Goal: Information Seeking & Learning: Learn about a topic

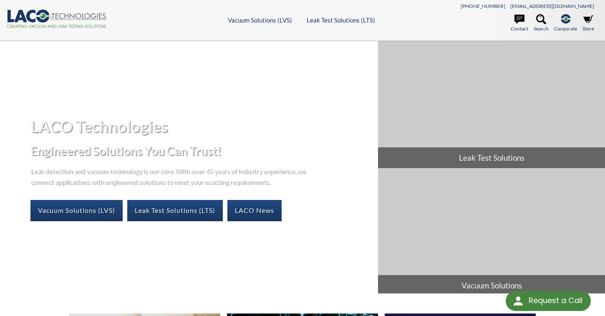
select select "Language Translate Widget"
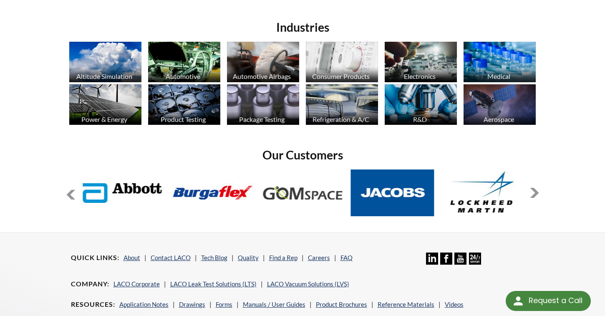
scroll to position [681, 0]
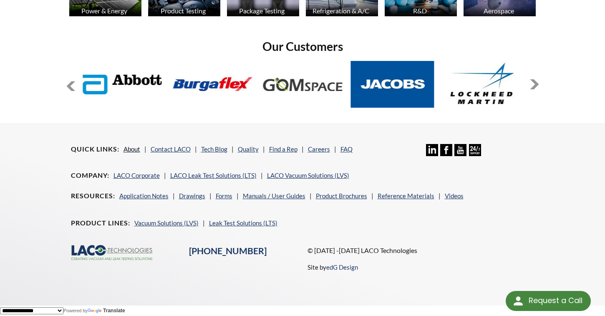
click at [129, 150] on link "About" at bounding box center [132, 149] width 17 height 8
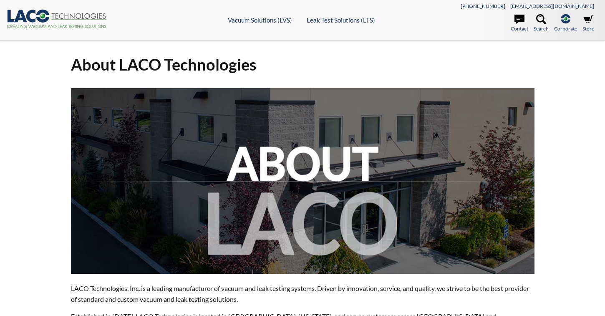
select select "Language Translate Widget"
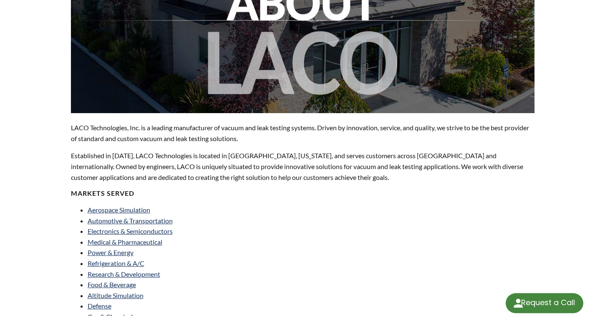
scroll to position [167, 0]
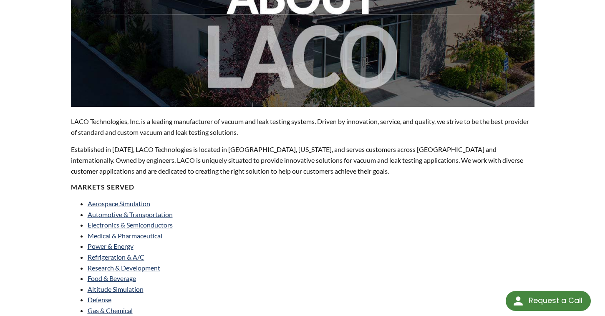
click at [79, 125] on p "LACO Technologies, Inc. is a leading manufacturer of vacuum and leak testing sy…" at bounding box center [303, 126] width 464 height 21
copy p "LACO"
click at [48, 146] on div "About LACO Technologies LACO Technologies, Inc. is a leading manufacturer of va…" at bounding box center [302, 240] width 534 height 733
click at [346, 159] on p "Established in [DATE], LACO Technologies is located in [GEOGRAPHIC_DATA], [US_S…" at bounding box center [303, 160] width 464 height 32
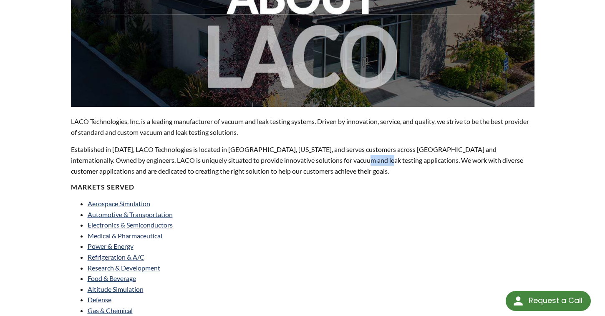
click at [346, 159] on p "Established in [DATE], LACO Technologies is located in [GEOGRAPHIC_DATA], [US_S…" at bounding box center [303, 160] width 464 height 32
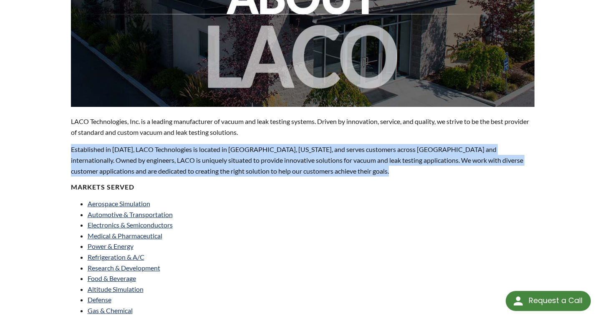
click at [346, 159] on p "Established in [DATE], LACO Technologies is located in [GEOGRAPHIC_DATA], [US_S…" at bounding box center [303, 160] width 464 height 32
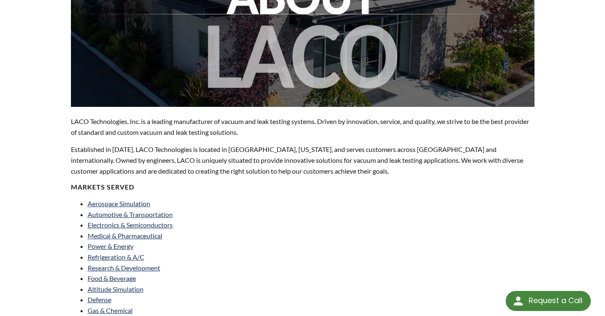
click at [138, 177] on div "LACO Technologies, Inc. is a leading manufacturer of vacuum and leak testing sy…" at bounding box center [303, 260] width 464 height 679
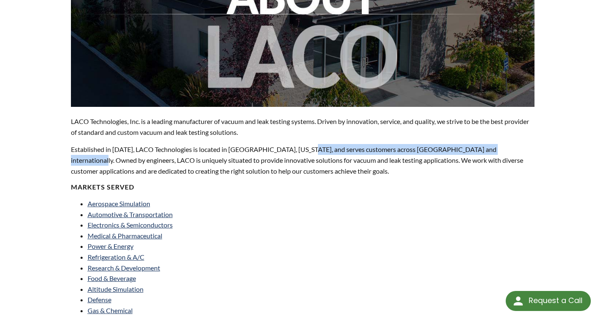
drag, startPoint x: 299, startPoint y: 149, endPoint x: 505, endPoint y: 151, distance: 205.8
click at [505, 151] on p "Established in [DATE], LACO Technologies is located in [GEOGRAPHIC_DATA], [US_S…" at bounding box center [303, 160] width 464 height 32
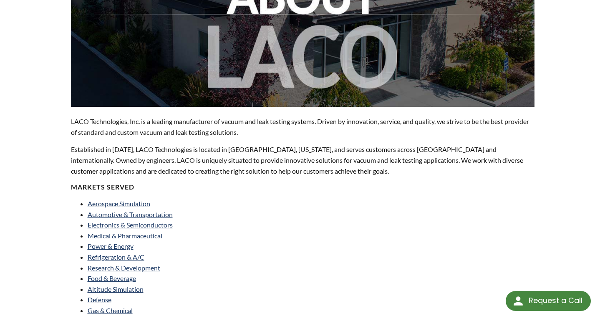
click at [138, 149] on p "Established in [DATE], LACO Technologies is located in [GEOGRAPHIC_DATA], [US_S…" at bounding box center [303, 160] width 464 height 32
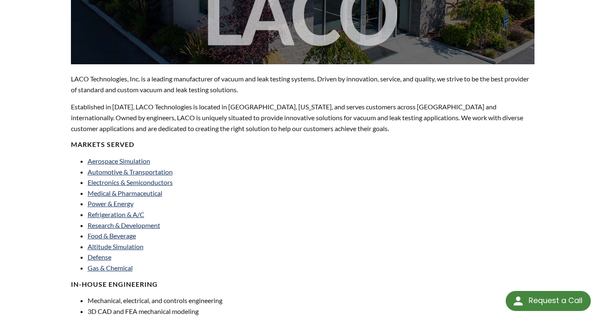
scroll to position [209, 0]
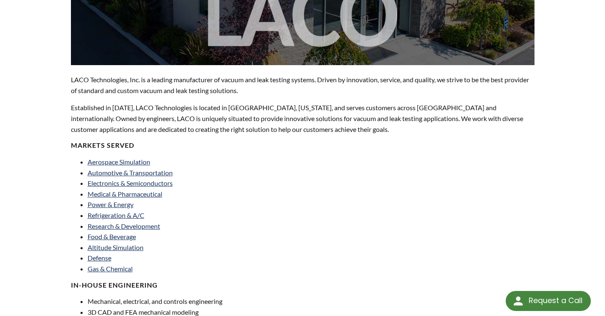
drag, startPoint x: 72, startPoint y: 137, endPoint x: 118, endPoint y: 103, distance: 57.2
click at [73, 137] on div "LACO Technologies, Inc. is a leading manufacturer of vacuum and leak testing sy…" at bounding box center [303, 218] width 464 height 679
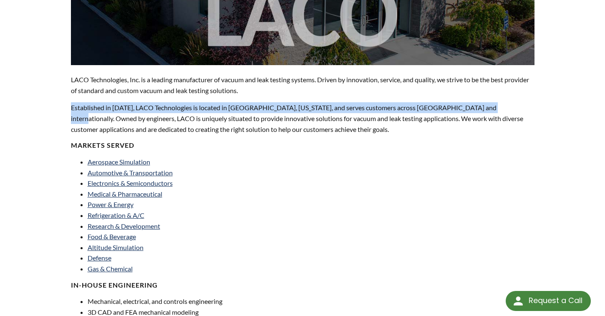
drag, startPoint x: 70, startPoint y: 108, endPoint x: 477, endPoint y: 107, distance: 407.7
click at [477, 105] on div "LACO Technologies, Inc. is a leading manufacturer of vacuum and leak testing sy…" at bounding box center [303, 222] width 474 height 686
copy p "Established in [DATE], LACO Technologies is located in [GEOGRAPHIC_DATA], [US_S…"
